Goal: Task Accomplishment & Management: Manage account settings

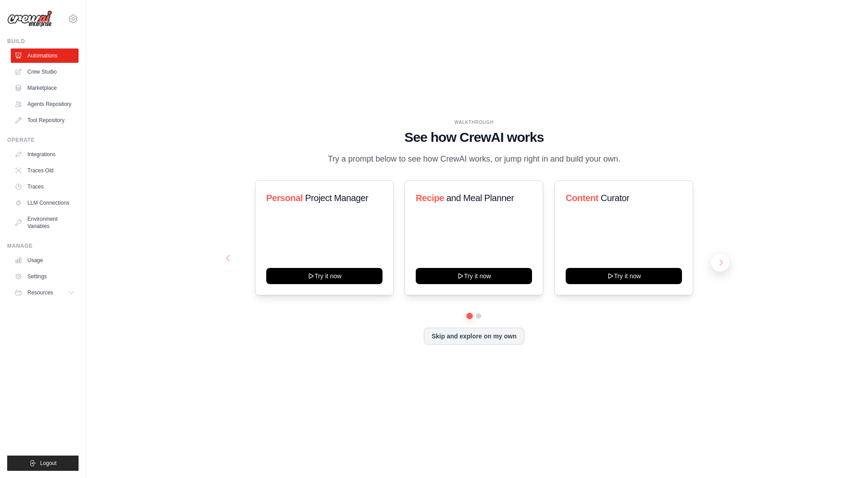
click at [720, 259] on button at bounding box center [720, 263] width 18 height 18
click at [73, 18] on icon at bounding box center [73, 18] width 11 height 11
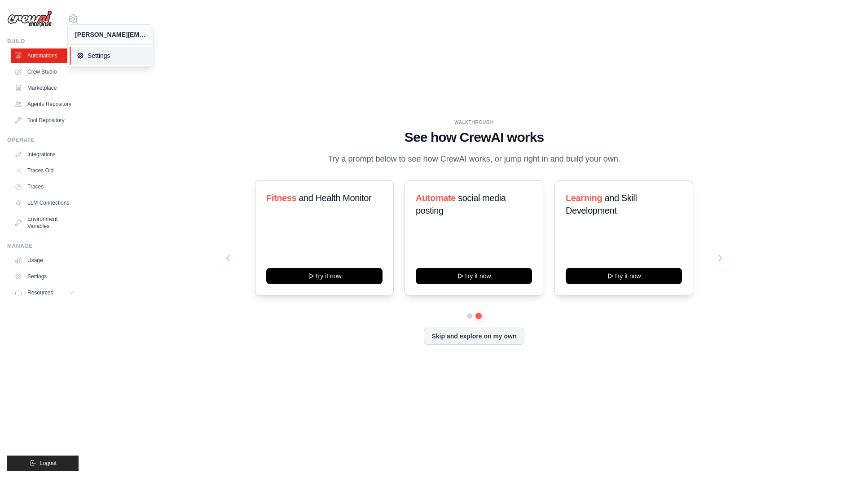
click at [86, 51] on span "Settings" at bounding box center [112, 55] width 71 height 9
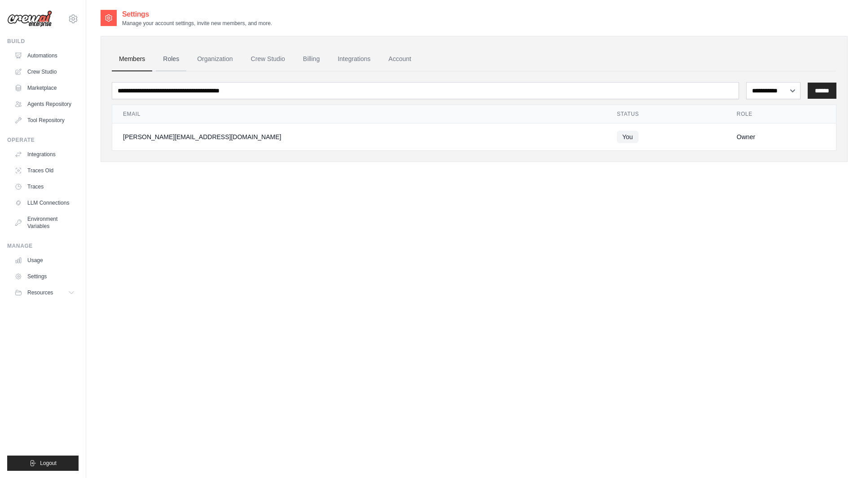
click at [170, 57] on link "Roles" at bounding box center [171, 59] width 31 height 24
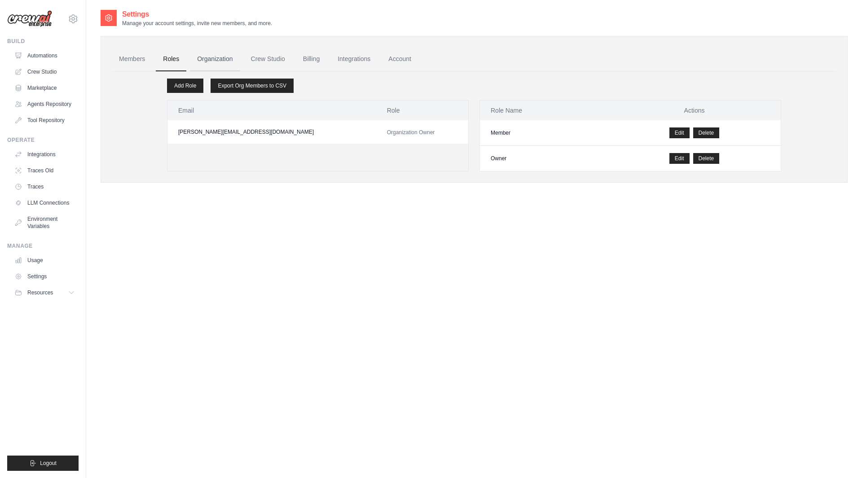
click at [214, 65] on link "Organization" at bounding box center [215, 59] width 50 height 24
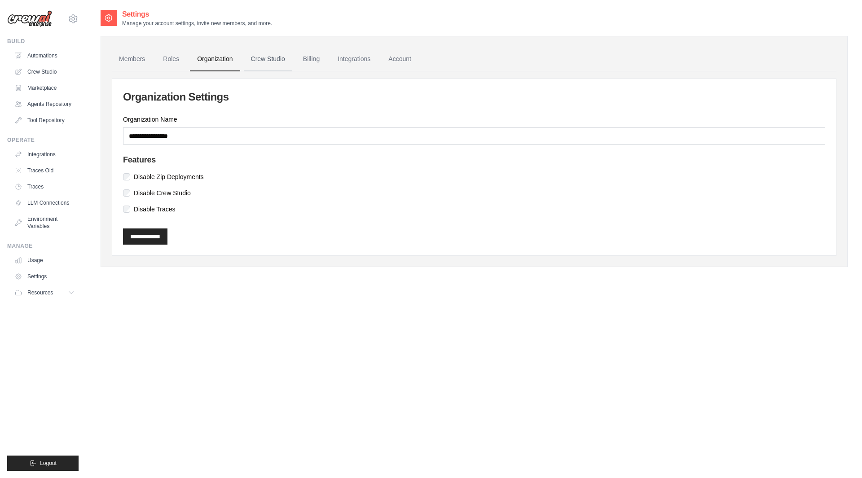
click at [264, 61] on link "Crew Studio" at bounding box center [268, 59] width 48 height 24
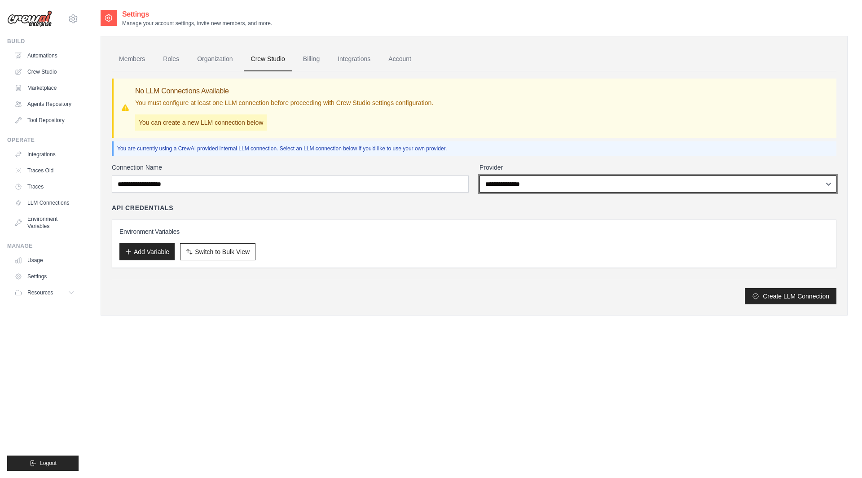
click at [518, 182] on select "**********" at bounding box center [657, 184] width 357 height 17
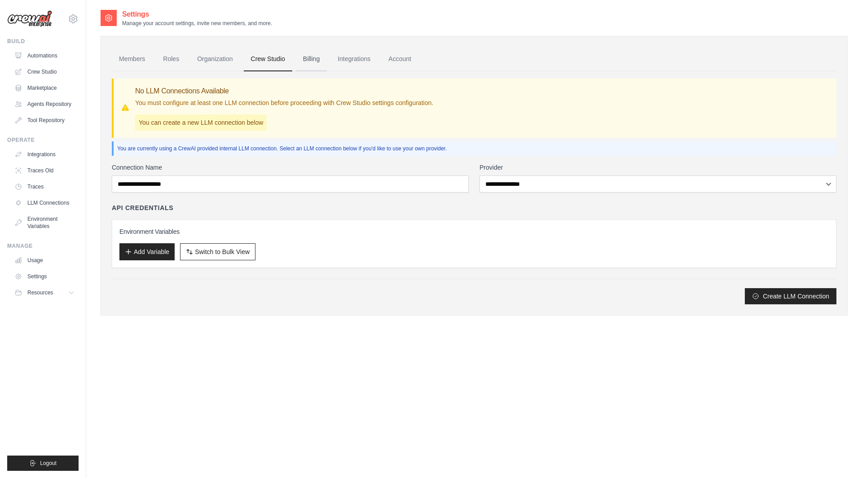
click at [316, 61] on link "Billing" at bounding box center [311, 59] width 31 height 24
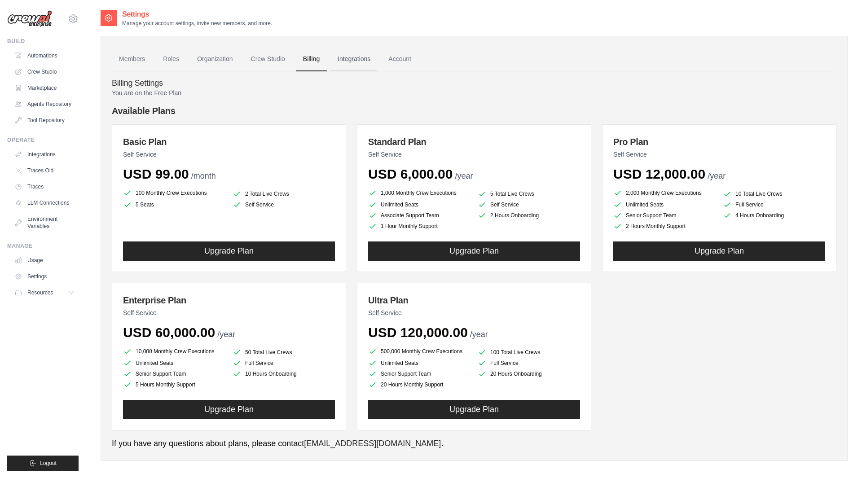
click at [365, 57] on link "Integrations" at bounding box center [353, 59] width 47 height 24
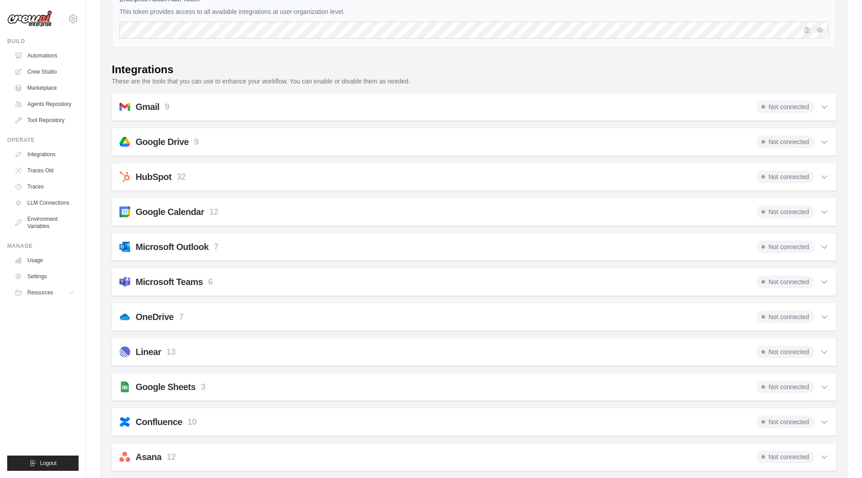
scroll to position [109, 0]
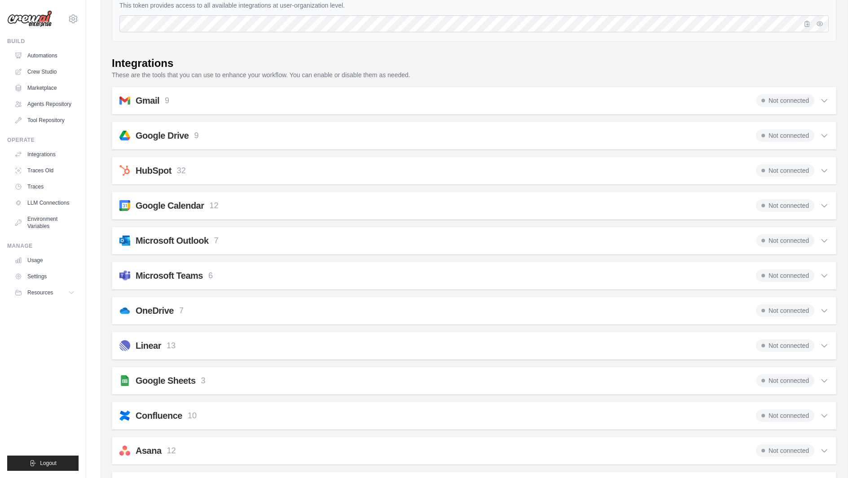
click at [824, 104] on icon at bounding box center [824, 100] width 9 height 9
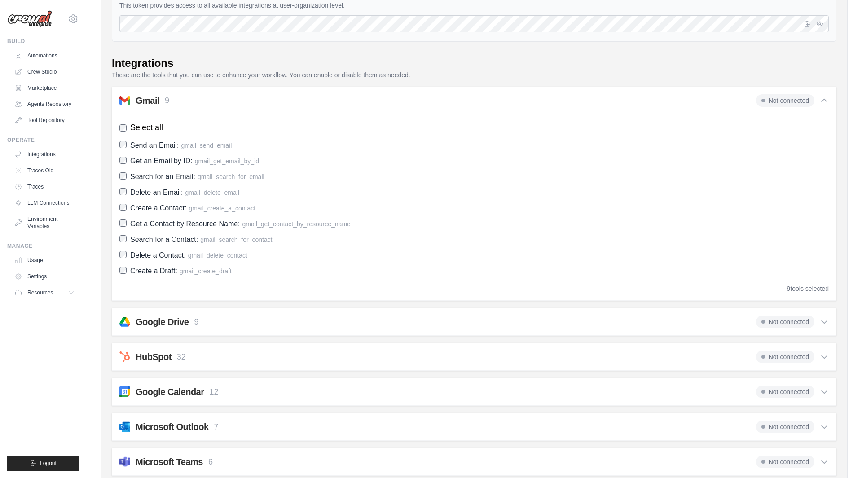
click at [824, 104] on icon at bounding box center [824, 100] width 9 height 9
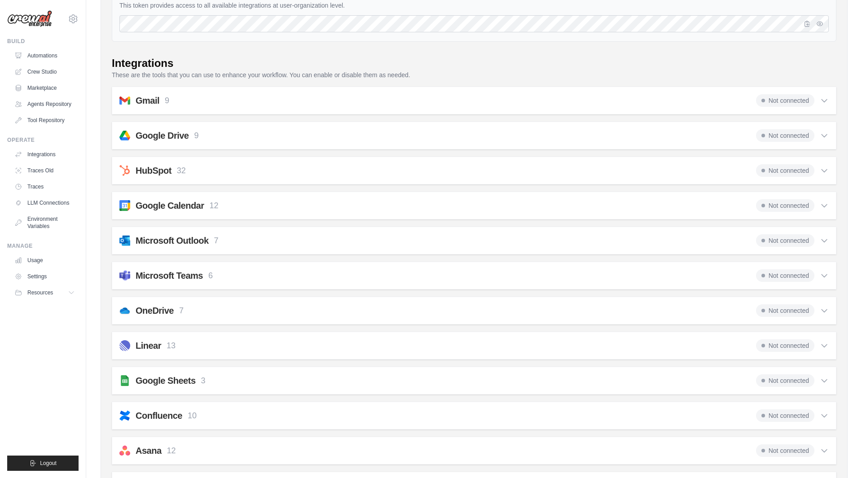
click at [821, 137] on icon at bounding box center [824, 135] width 9 height 9
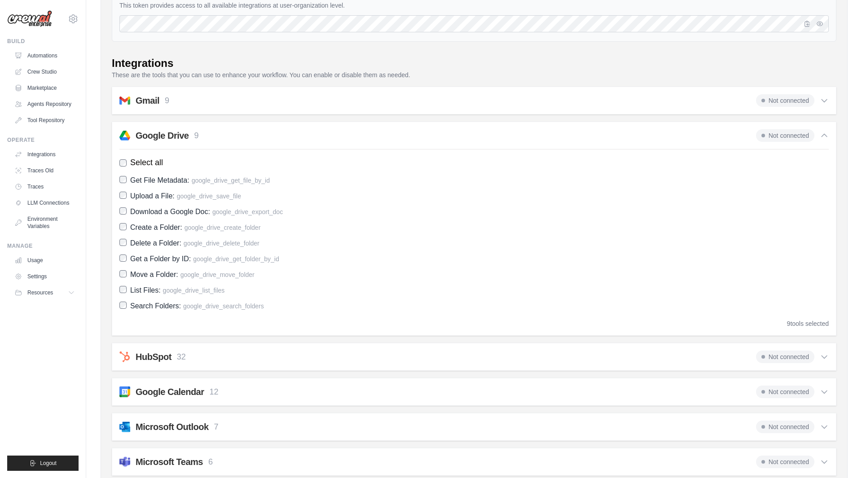
click at [821, 137] on icon at bounding box center [824, 135] width 9 height 9
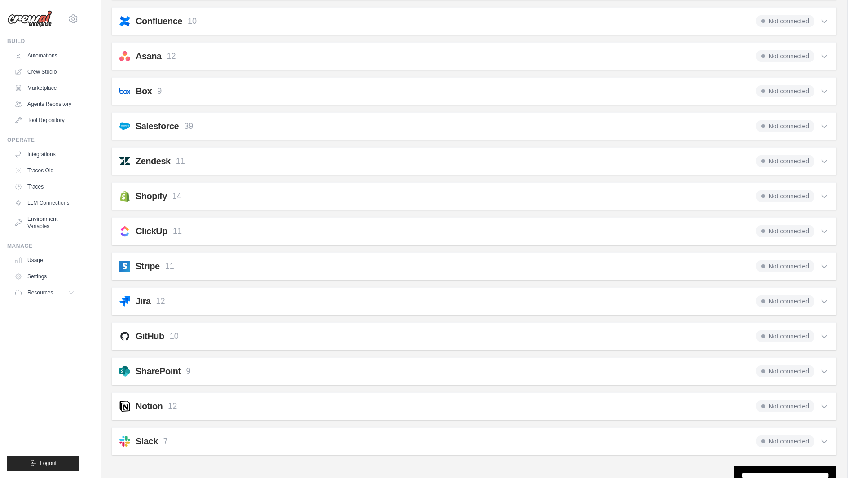
scroll to position [545, 0]
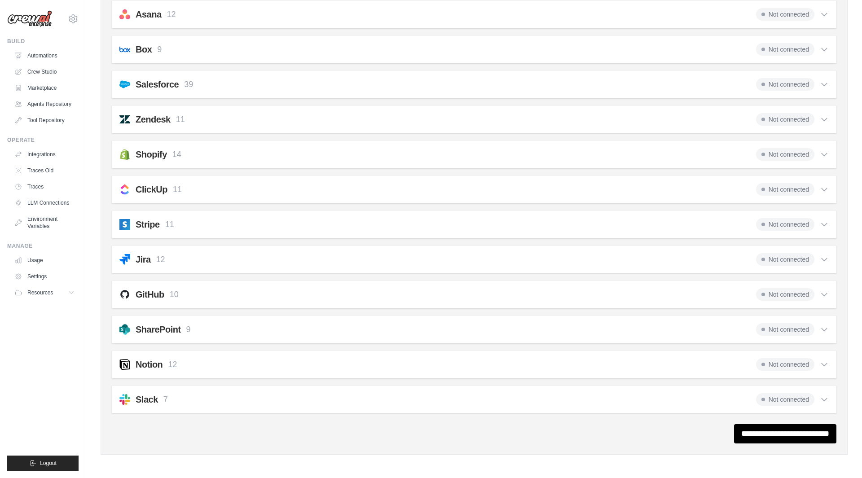
click at [821, 294] on icon at bounding box center [824, 294] width 9 height 9
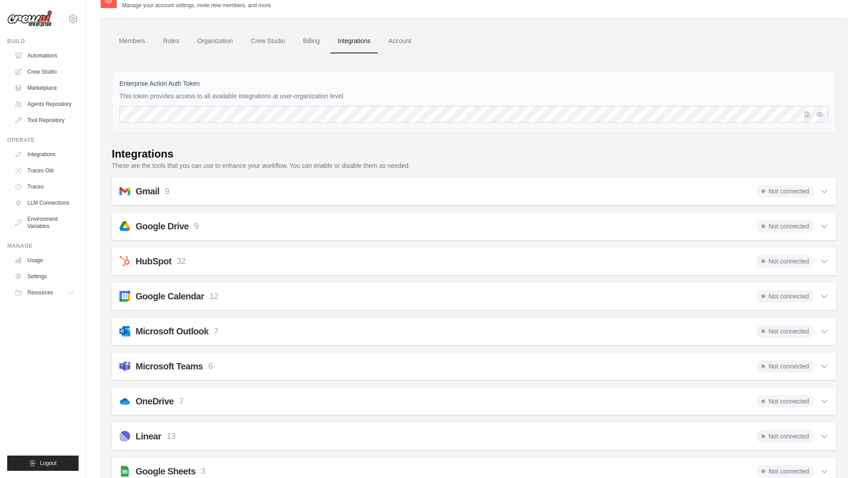
scroll to position [0, 0]
